Goal: Task Accomplishment & Management: Use online tool/utility

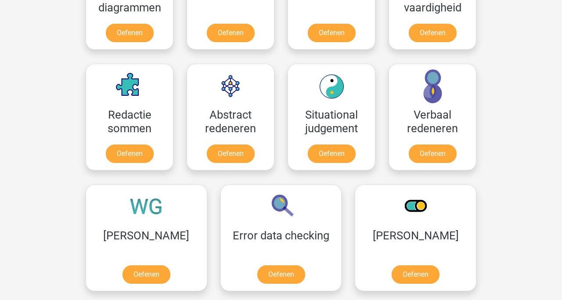
scroll to position [593, 0]
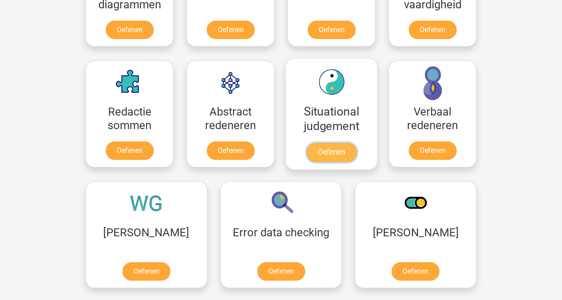
click at [321, 146] on link "Oefenen" at bounding box center [331, 152] width 50 height 19
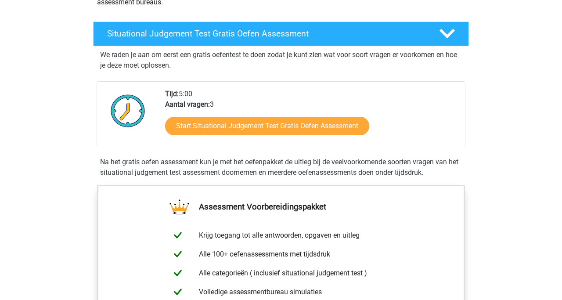
scroll to position [132, 0]
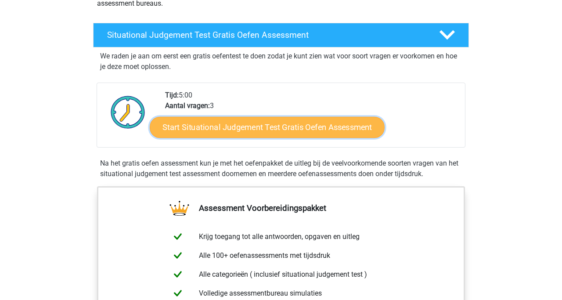
click at [306, 129] on link "Start Situational Judgement Test Gratis Oefen Assessment" at bounding box center [267, 127] width 235 height 21
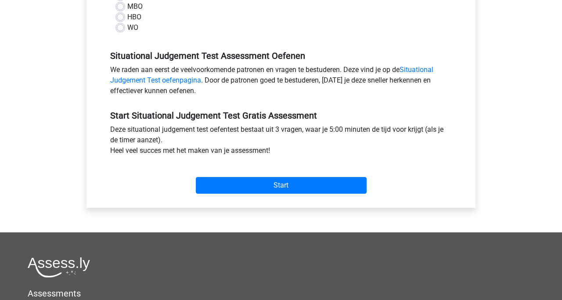
scroll to position [198, 0]
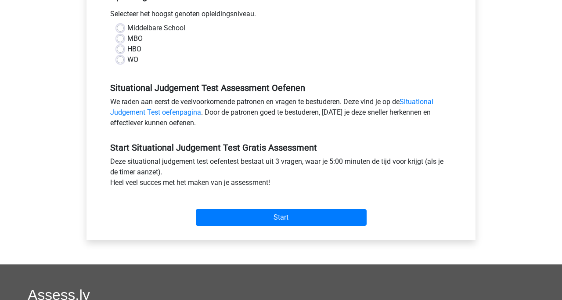
click at [127, 57] on label "WO" at bounding box center [132, 59] width 11 height 11
click at [117, 57] on input "WO" at bounding box center [120, 58] width 7 height 9
radio input "true"
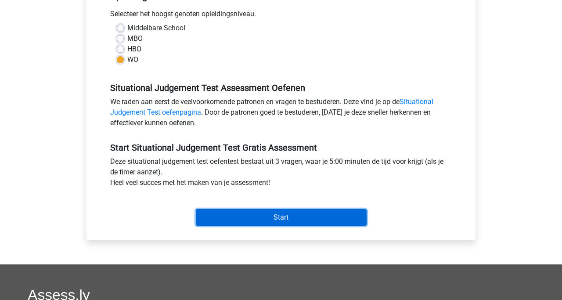
click at [205, 211] on input "Start" at bounding box center [281, 217] width 171 height 17
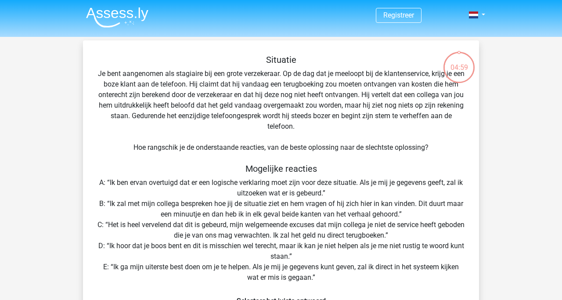
scroll to position [102, 0]
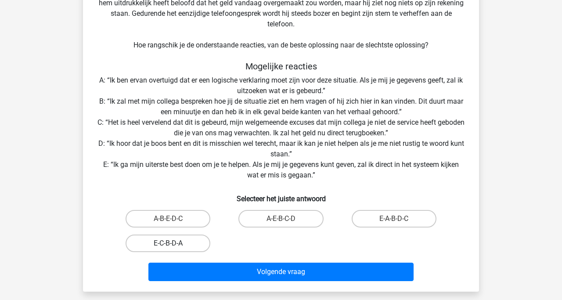
click at [179, 244] on label "E-C-B-D-A" at bounding box center [168, 243] width 85 height 18
click at [174, 244] on input "E-C-B-D-A" at bounding box center [171, 246] width 6 height 6
radio input "true"
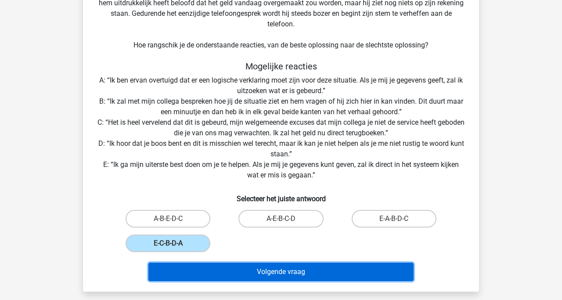
click at [198, 273] on button "Volgende vraag" at bounding box center [281, 271] width 266 height 18
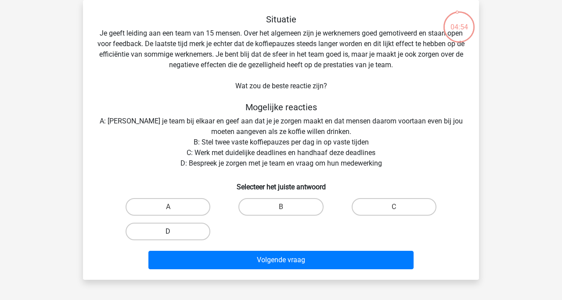
scroll to position [0, 0]
